Goal: Task Accomplishment & Management: Complete application form

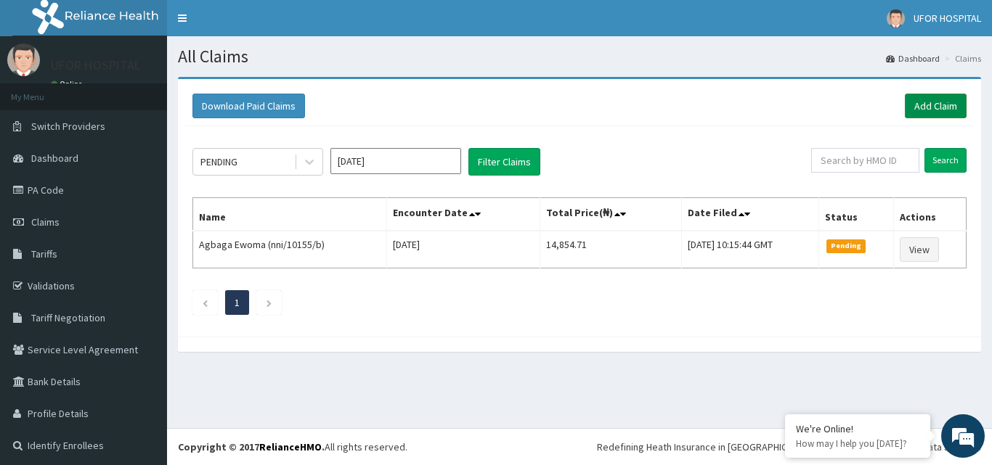
click at [918, 106] on link "Add Claim" at bounding box center [936, 106] width 62 height 25
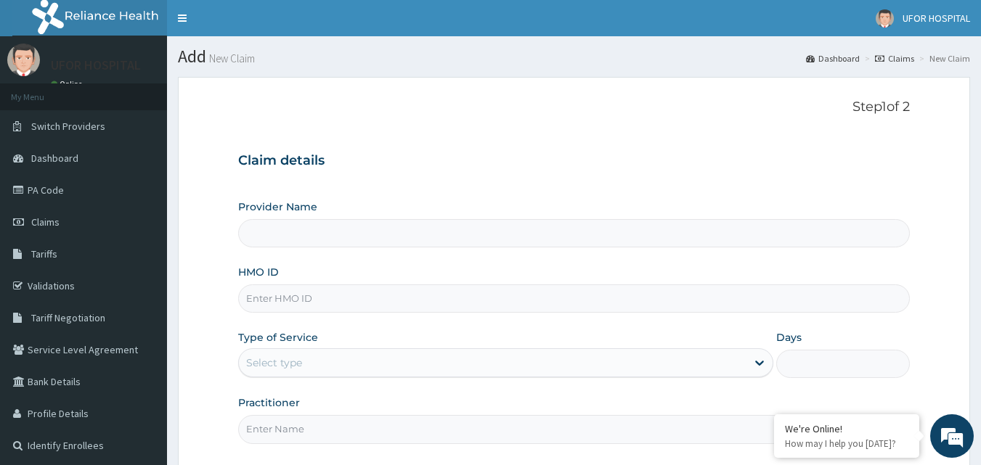
type input "UFOR HOSPITAL"
click at [298, 296] on input "HMO ID" at bounding box center [574, 299] width 672 height 28
type input "tec/10092/a"
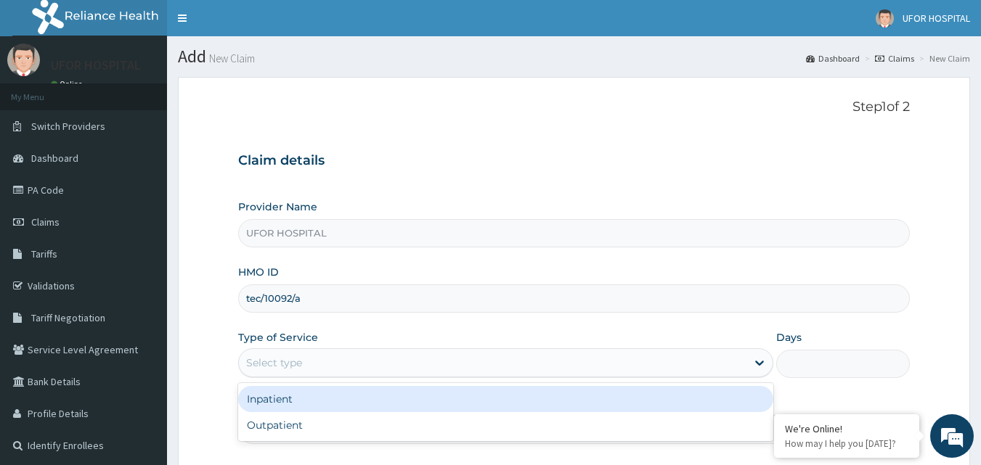
click at [372, 368] on div "Select type" at bounding box center [493, 362] width 508 height 23
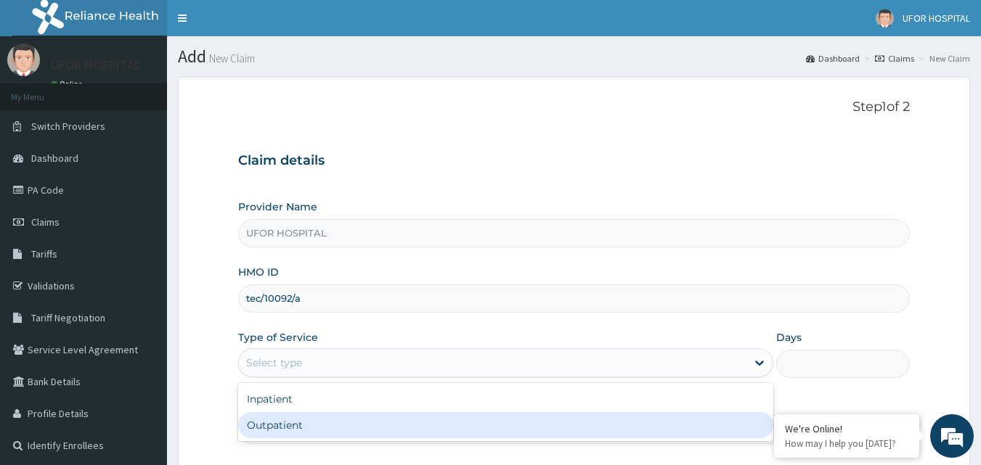
click at [338, 418] on div "Outpatient" at bounding box center [505, 425] width 535 height 26
type input "1"
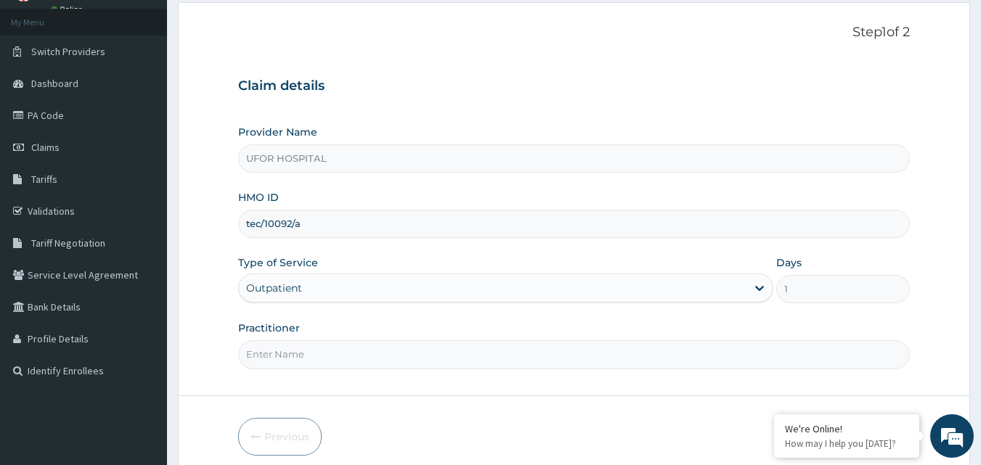
scroll to position [136, 0]
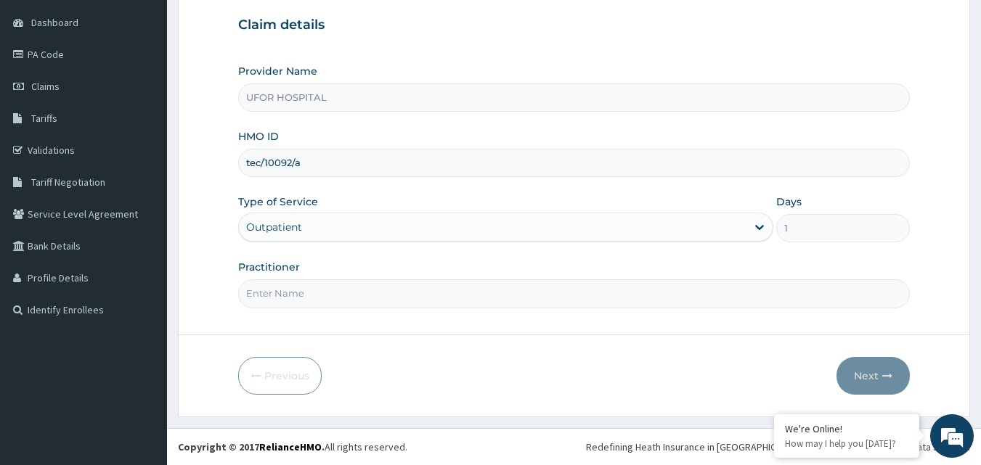
click at [350, 303] on input "Practitioner" at bounding box center [574, 294] width 672 height 28
type input "DR. [DATE]"
click at [864, 371] on button "Next" at bounding box center [873, 376] width 73 height 38
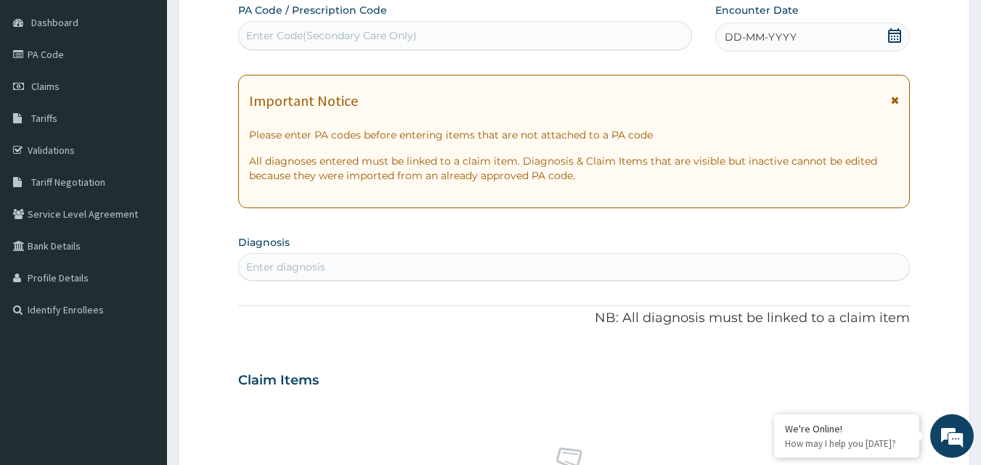
click at [396, 267] on div "Enter diagnosis" at bounding box center [574, 267] width 671 height 23
type input "[MEDICAL_DATA]"
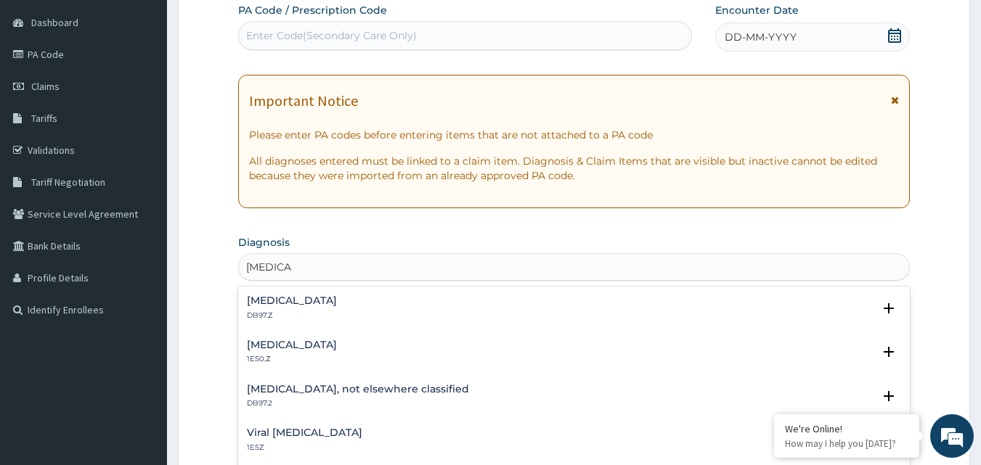
click at [337, 346] on h4 "[MEDICAL_DATA]" at bounding box center [292, 345] width 90 height 11
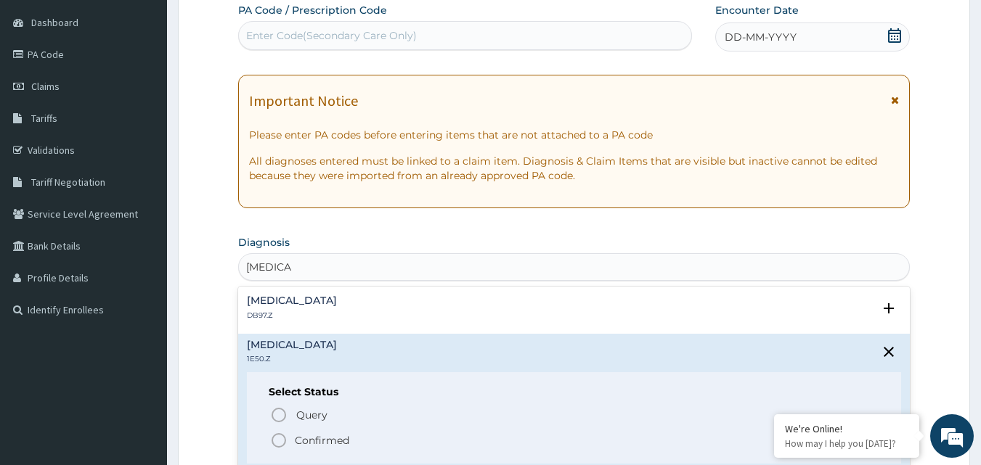
click at [279, 436] on icon "status option filled" at bounding box center [278, 440] width 17 height 17
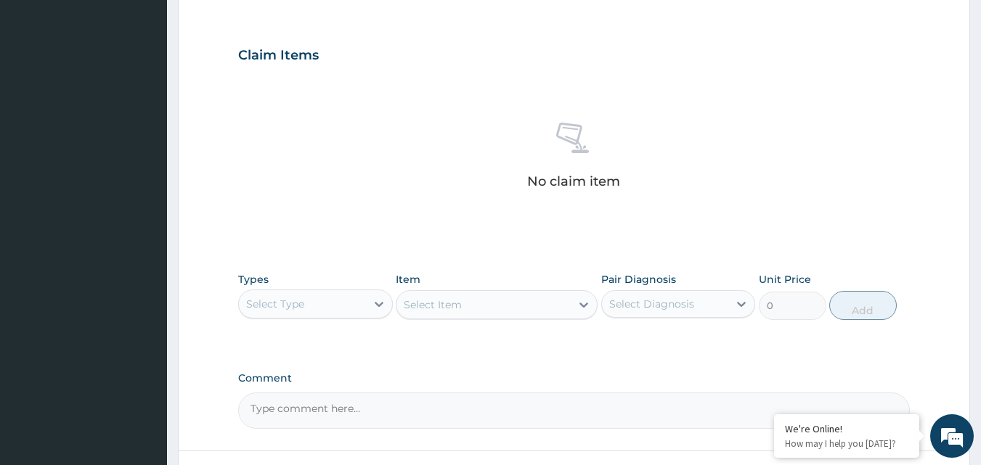
scroll to position [499, 0]
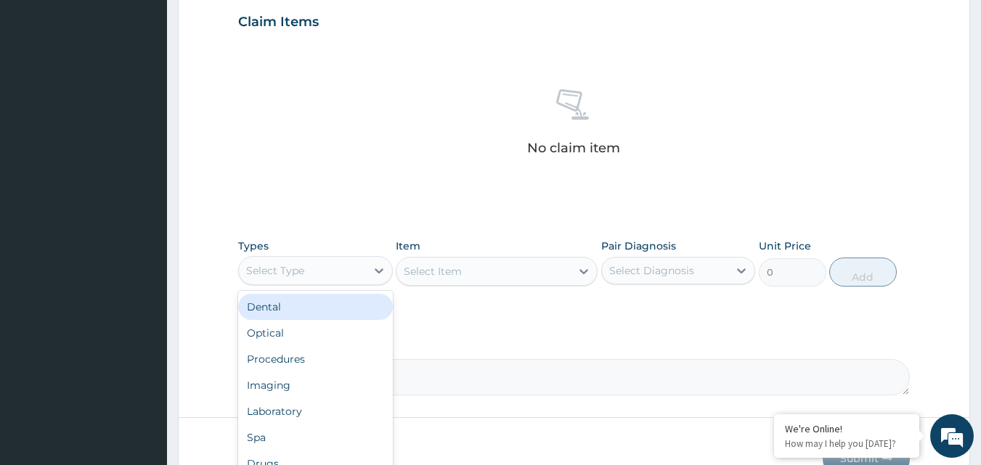
click at [343, 268] on div "Select Type" at bounding box center [302, 270] width 127 height 23
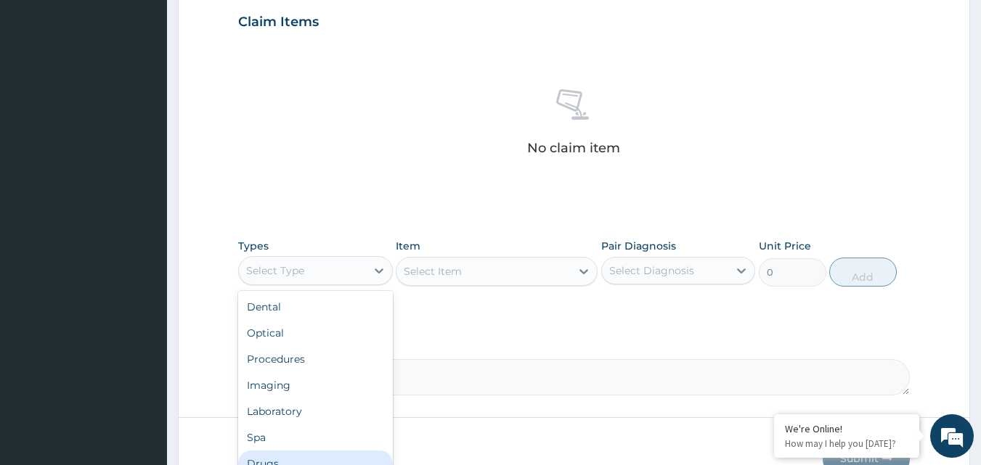
scroll to position [49, 0]
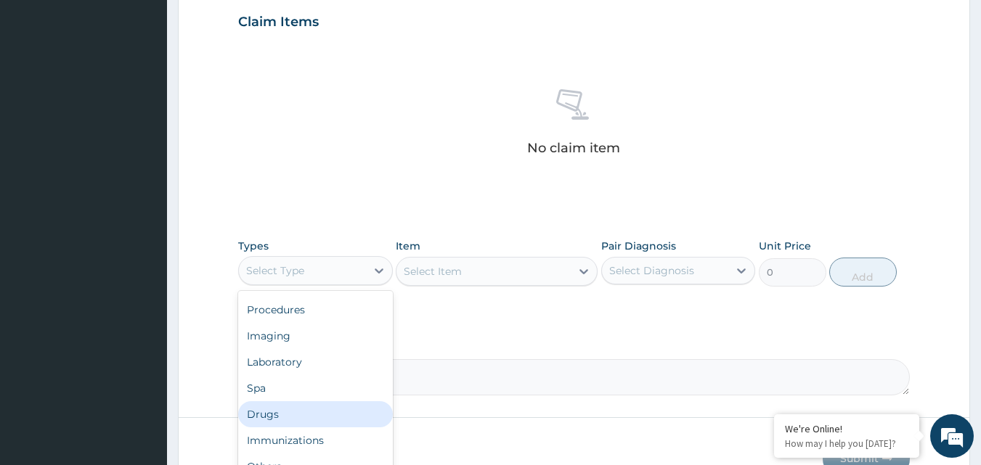
click at [279, 410] on div "Drugs" at bounding box center [315, 415] width 155 height 26
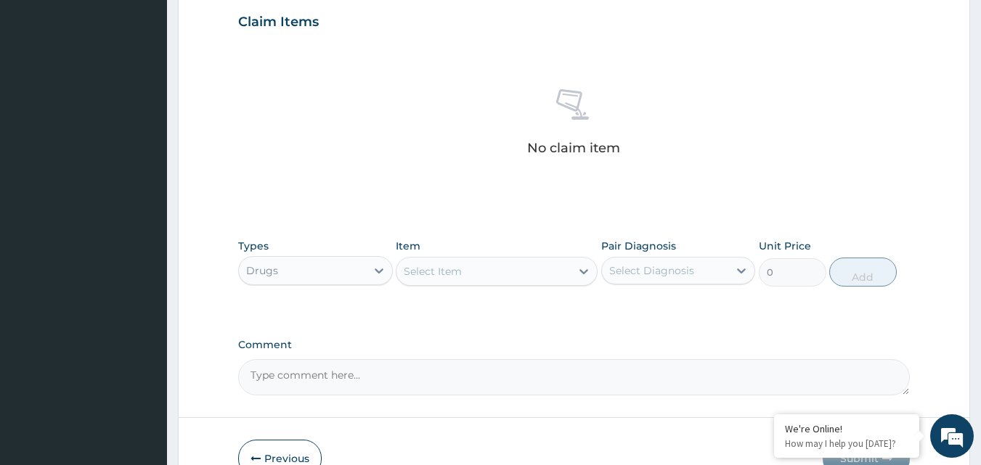
click at [460, 275] on div "Select Item" at bounding box center [433, 271] width 58 height 15
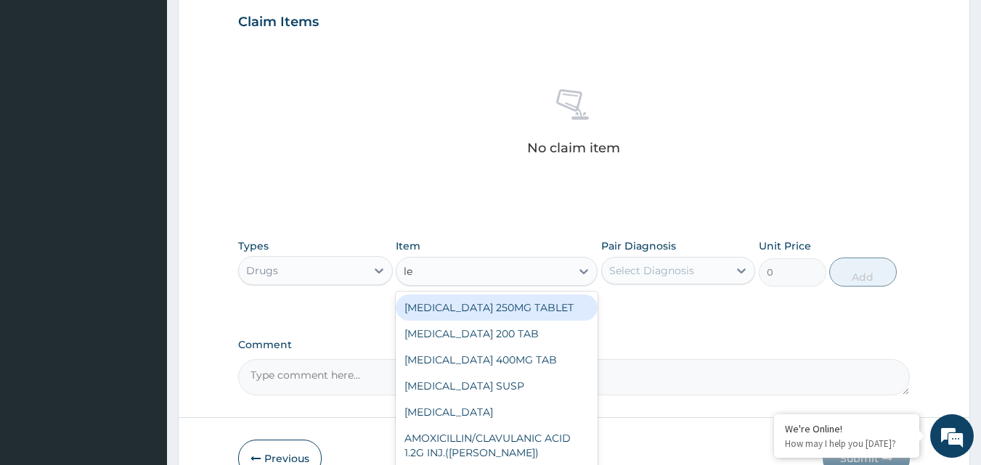
type input "lev"
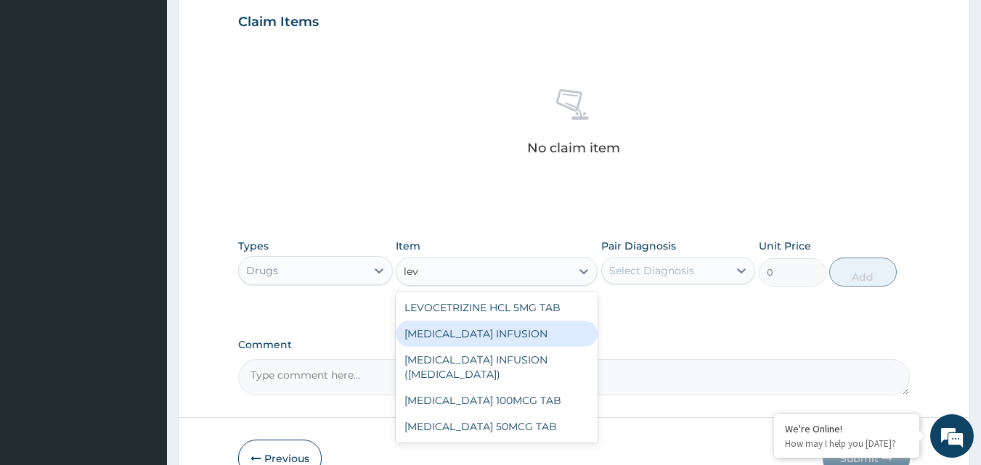
click at [484, 337] on div "[MEDICAL_DATA] INFUSION" at bounding box center [497, 334] width 202 height 26
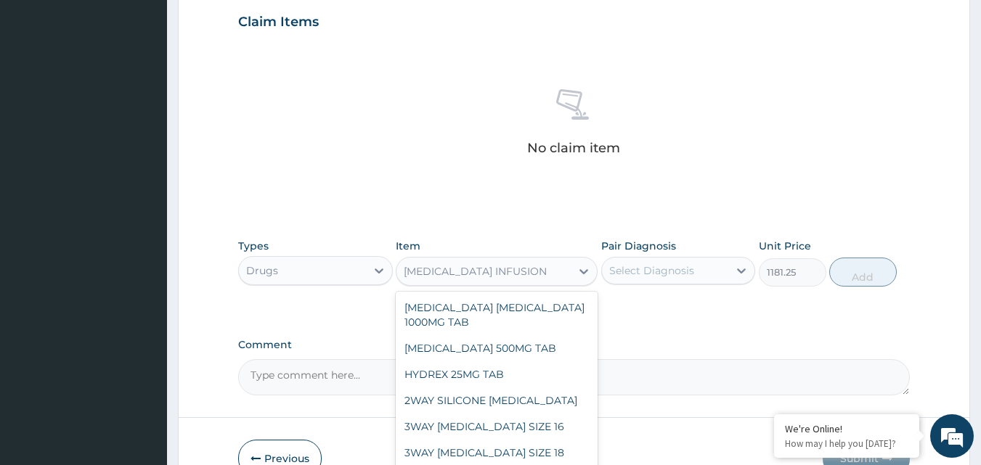
click at [532, 272] on div "[MEDICAL_DATA] INFUSION" at bounding box center [475, 271] width 143 height 15
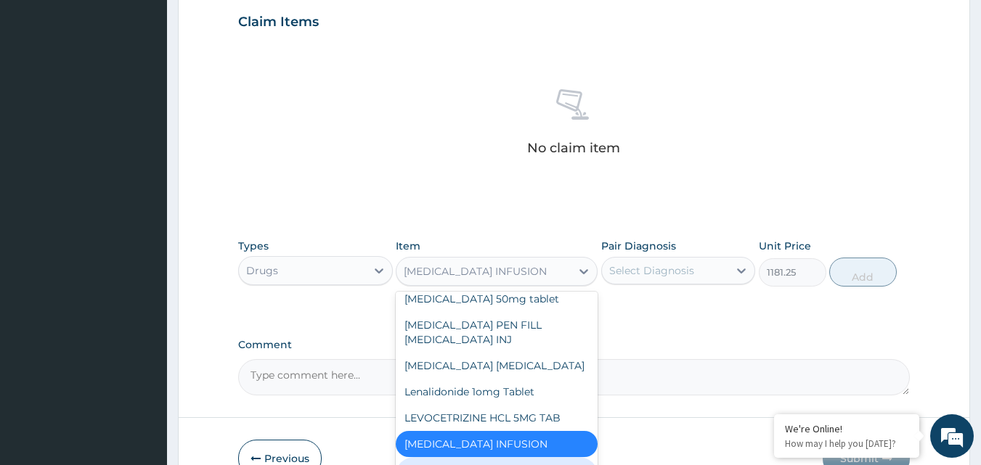
scroll to position [14361, 0]
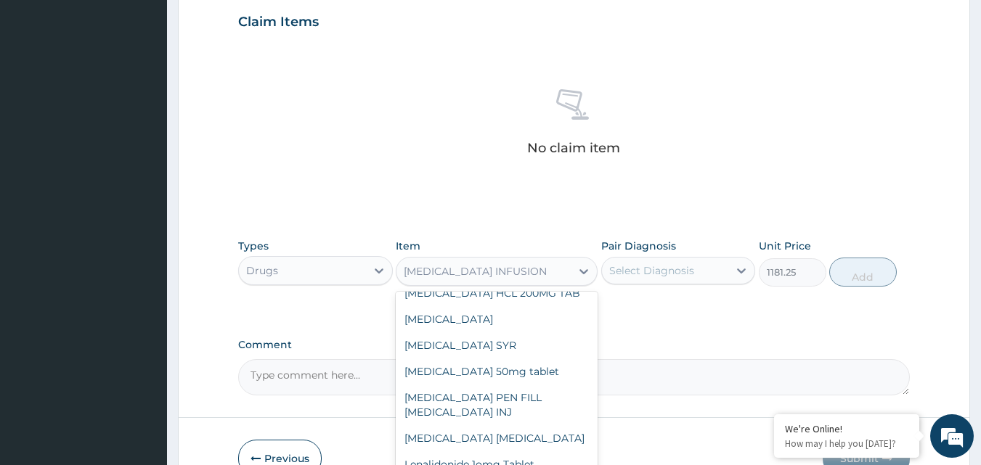
type input "11807.775"
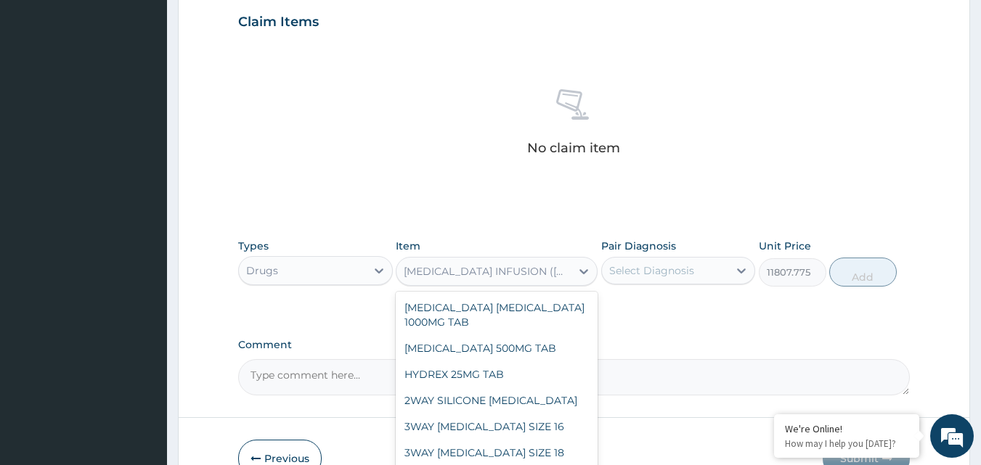
click at [511, 274] on div "[MEDICAL_DATA] INFUSION ([MEDICAL_DATA])" at bounding box center [488, 271] width 168 height 15
